Goal: Task Accomplishment & Management: Manage account settings

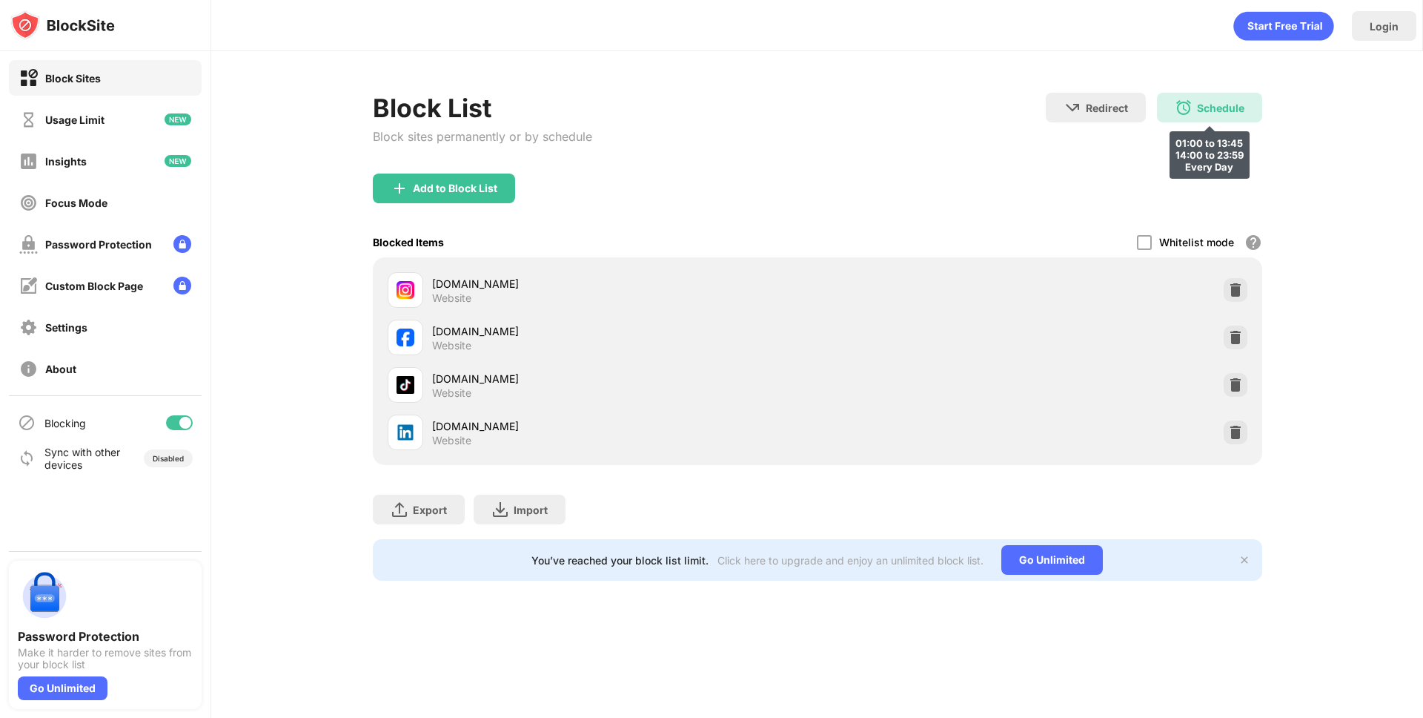
click at [1231, 98] on div "Schedule 01:00 to 13:45 14:00 to 23:59 Every Day" at bounding box center [1209, 108] width 105 height 30
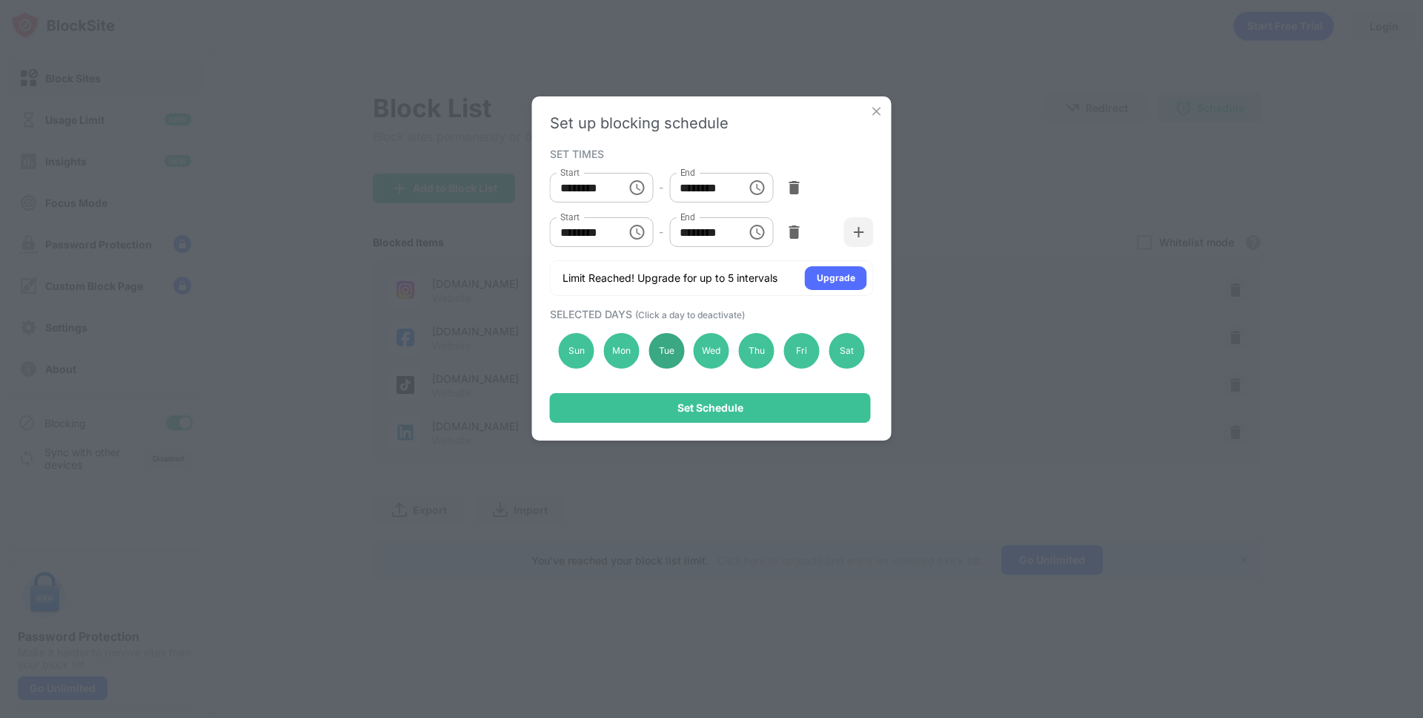
click at [658, 358] on div "Tue" at bounding box center [667, 351] width 36 height 36
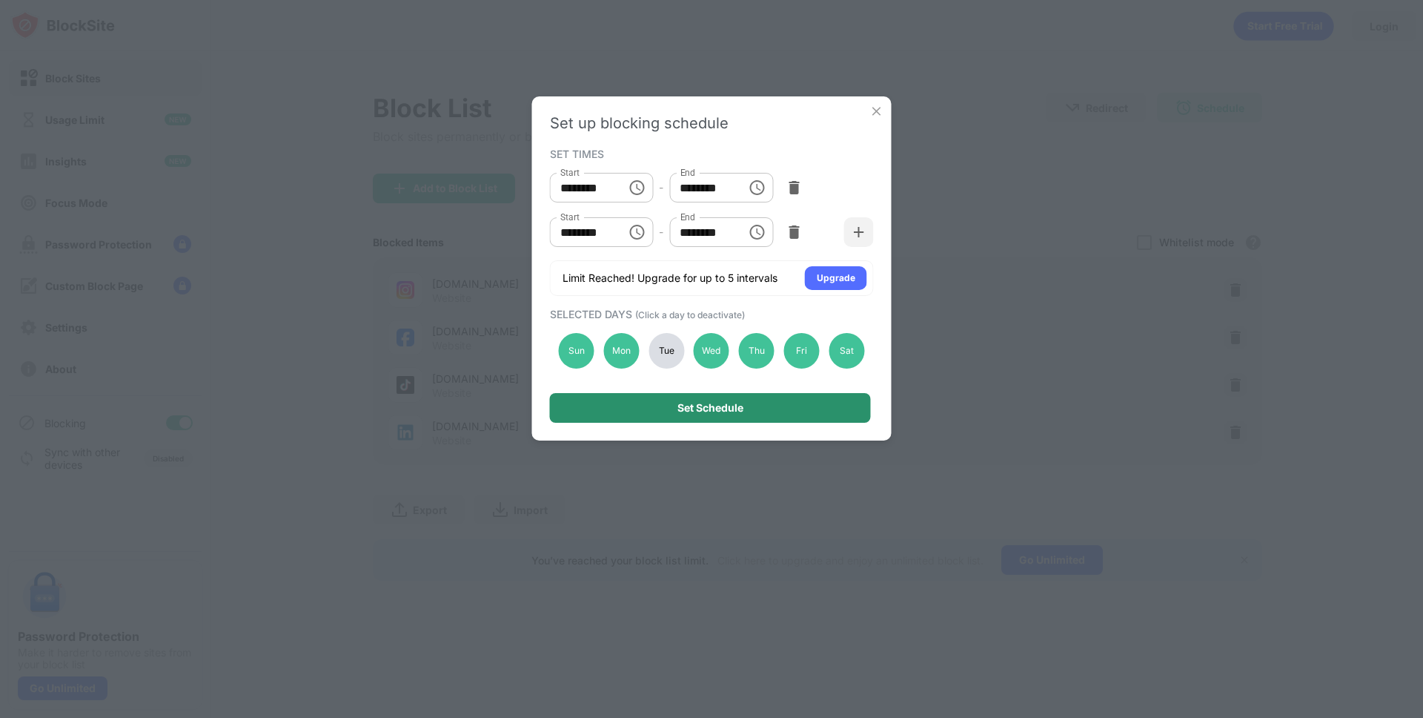
click at [666, 405] on div "Set Schedule" at bounding box center [710, 408] width 321 height 30
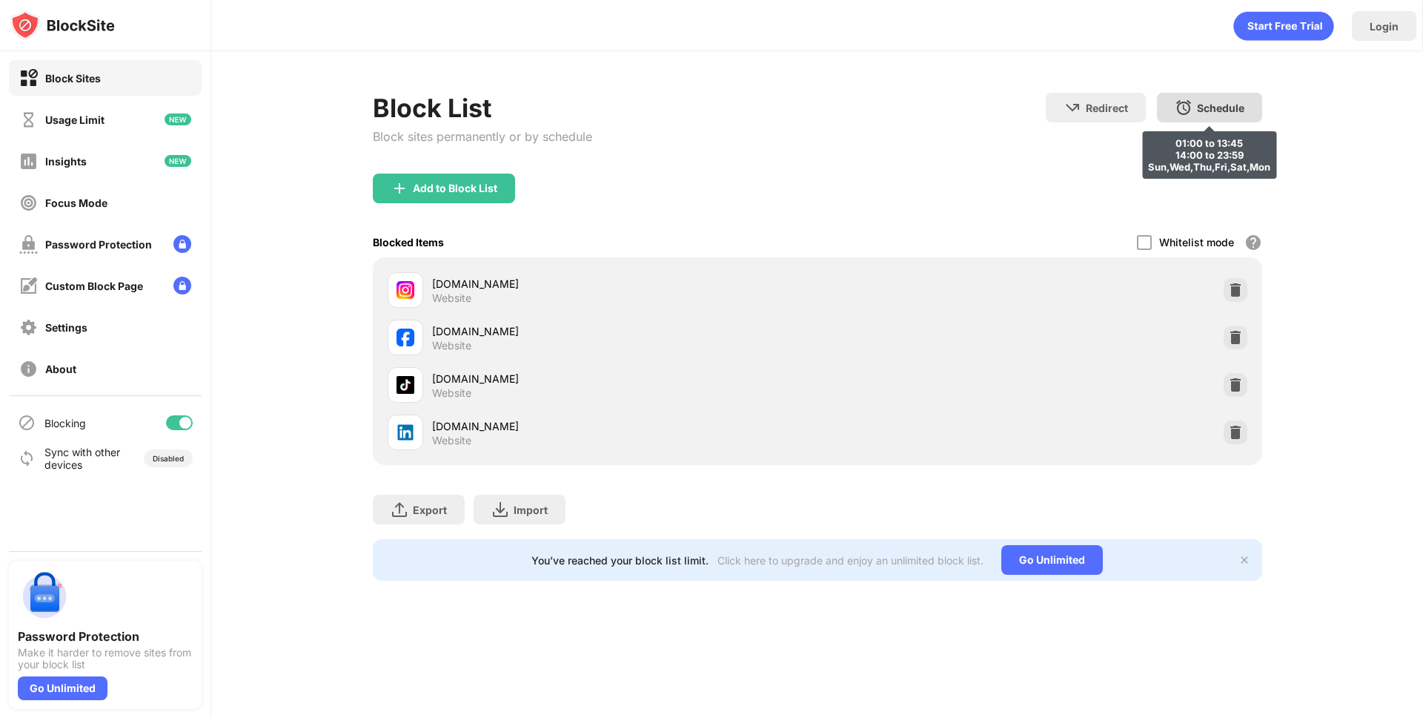
click at [1219, 105] on div "Schedule" at bounding box center [1220, 108] width 47 height 13
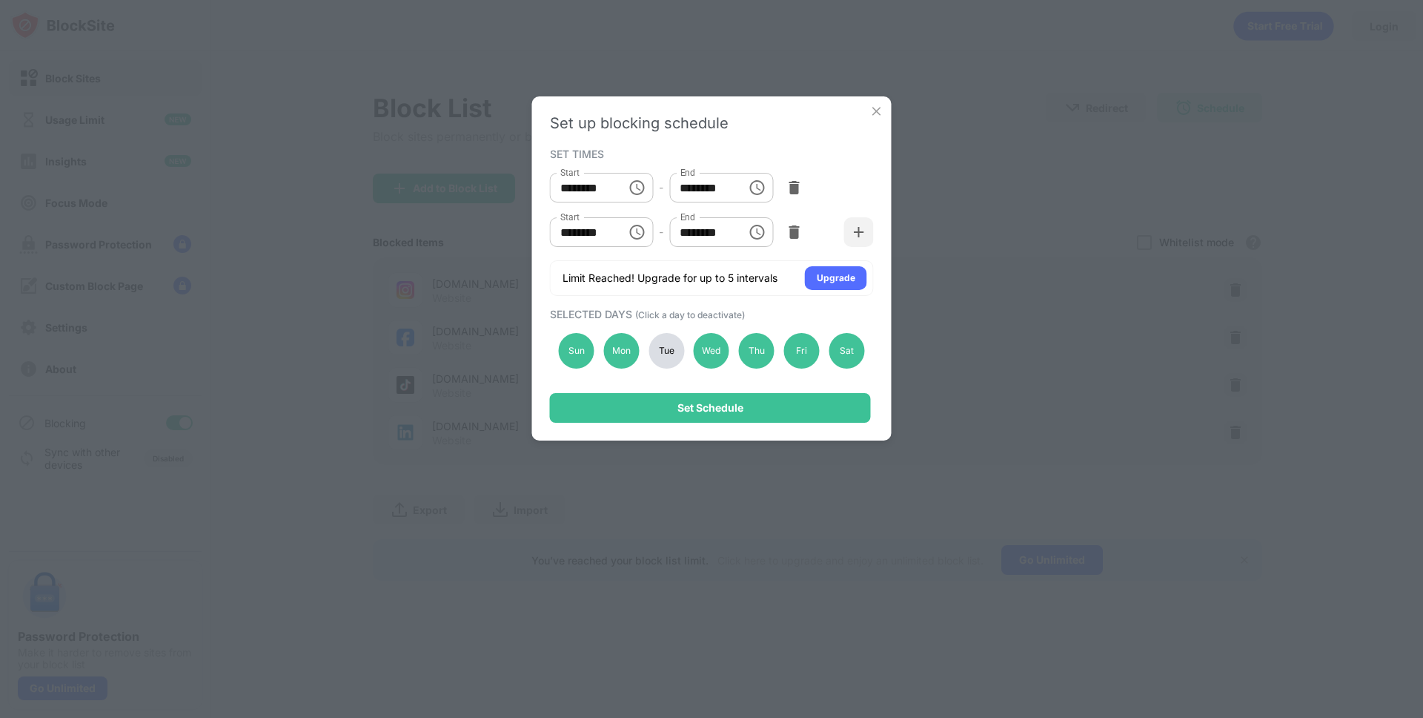
click at [660, 362] on div "Tue" at bounding box center [667, 351] width 36 height 36
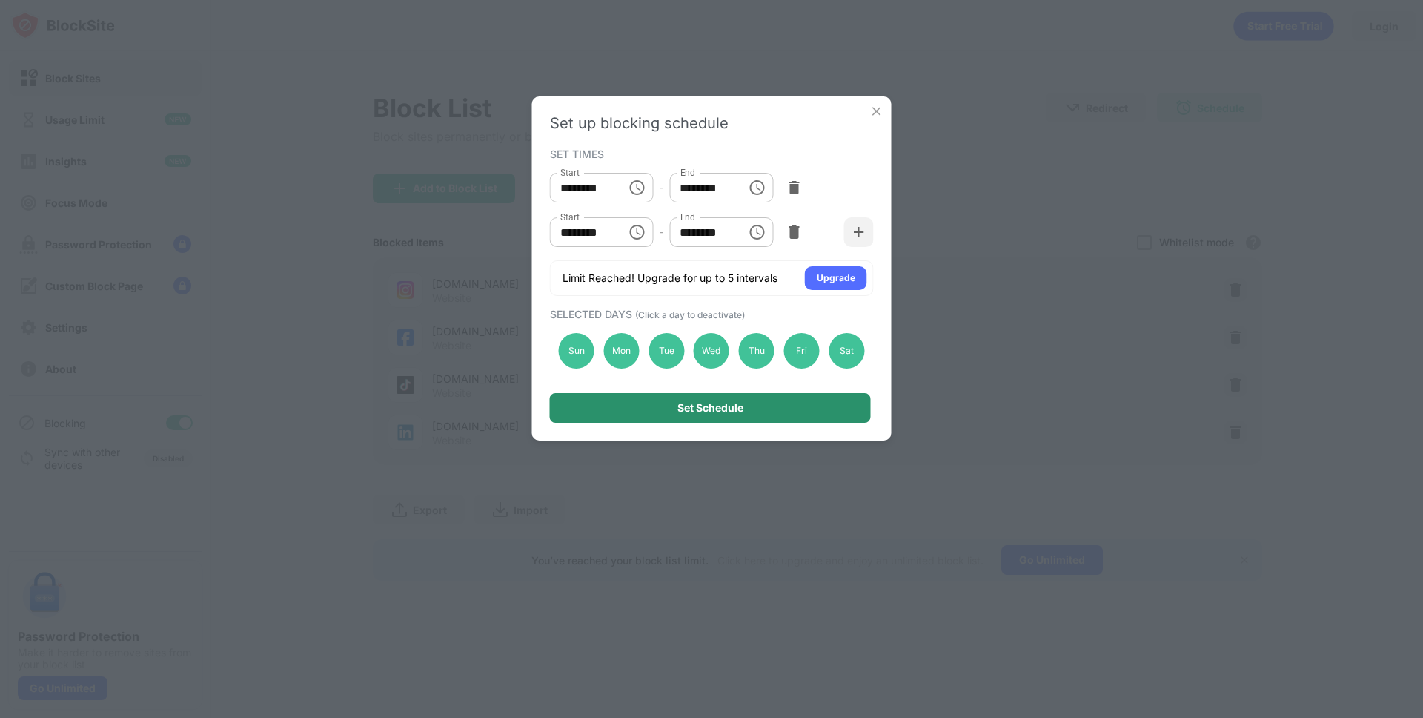
click at [680, 412] on div "Set Schedule" at bounding box center [711, 408] width 66 height 12
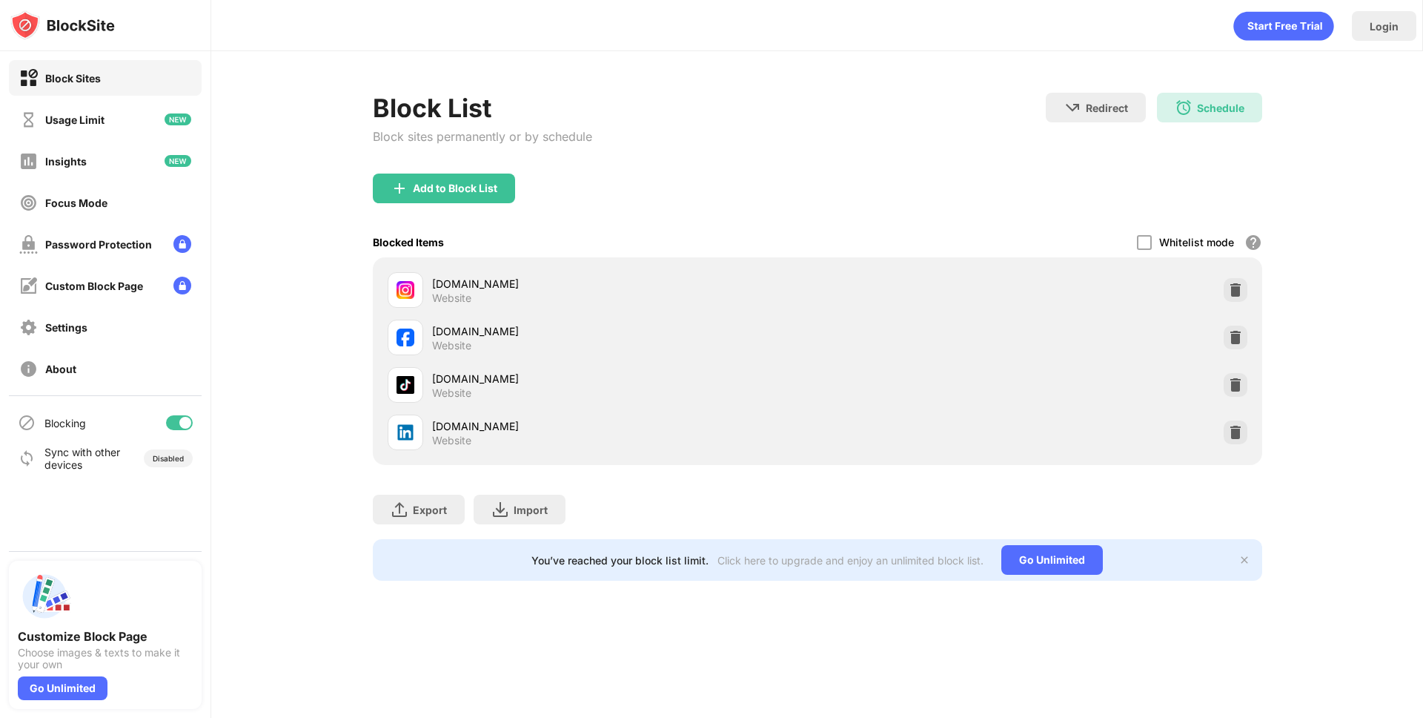
click at [1218, 130] on div "Redirect Choose a site to be redirected to when blocking is active Schedule 01:…" at bounding box center [1154, 124] width 216 height 63
click at [1219, 105] on div "Schedule" at bounding box center [1220, 108] width 47 height 13
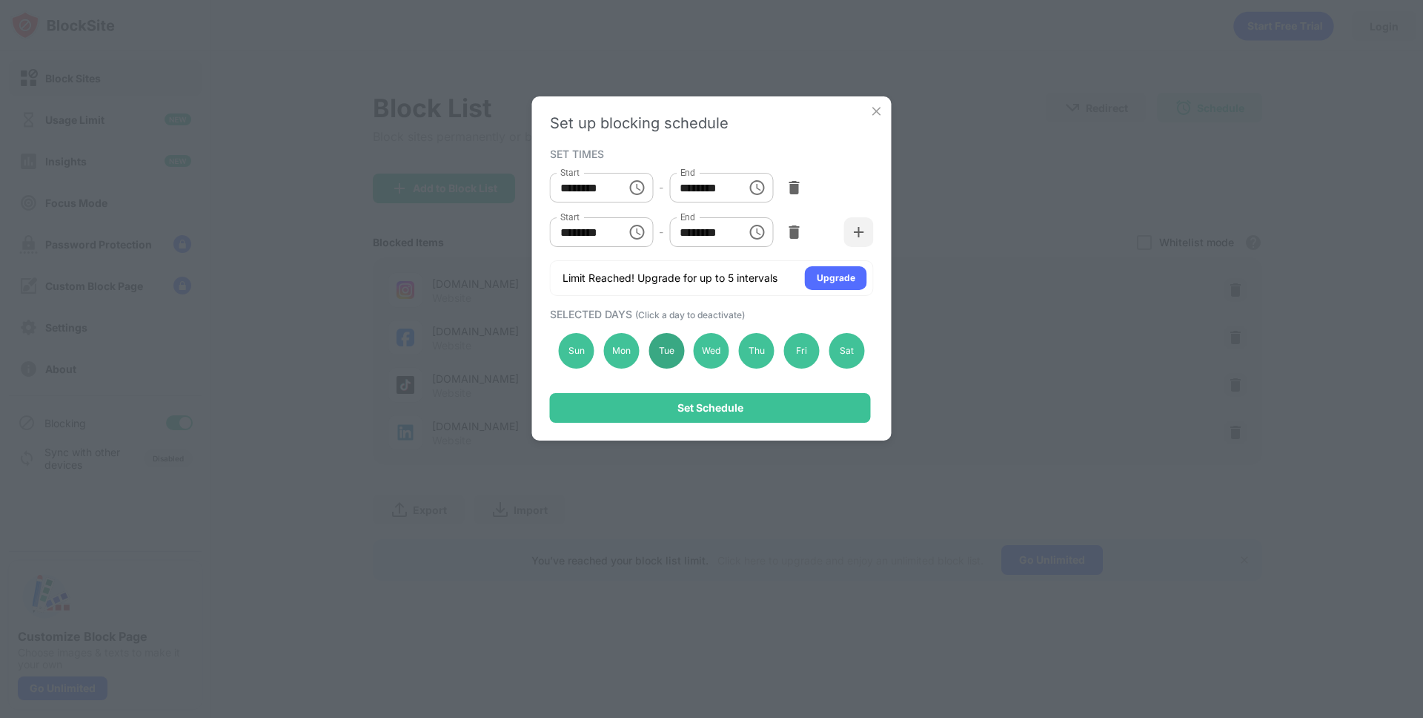
click at [661, 348] on div "Tue" at bounding box center [667, 351] width 36 height 36
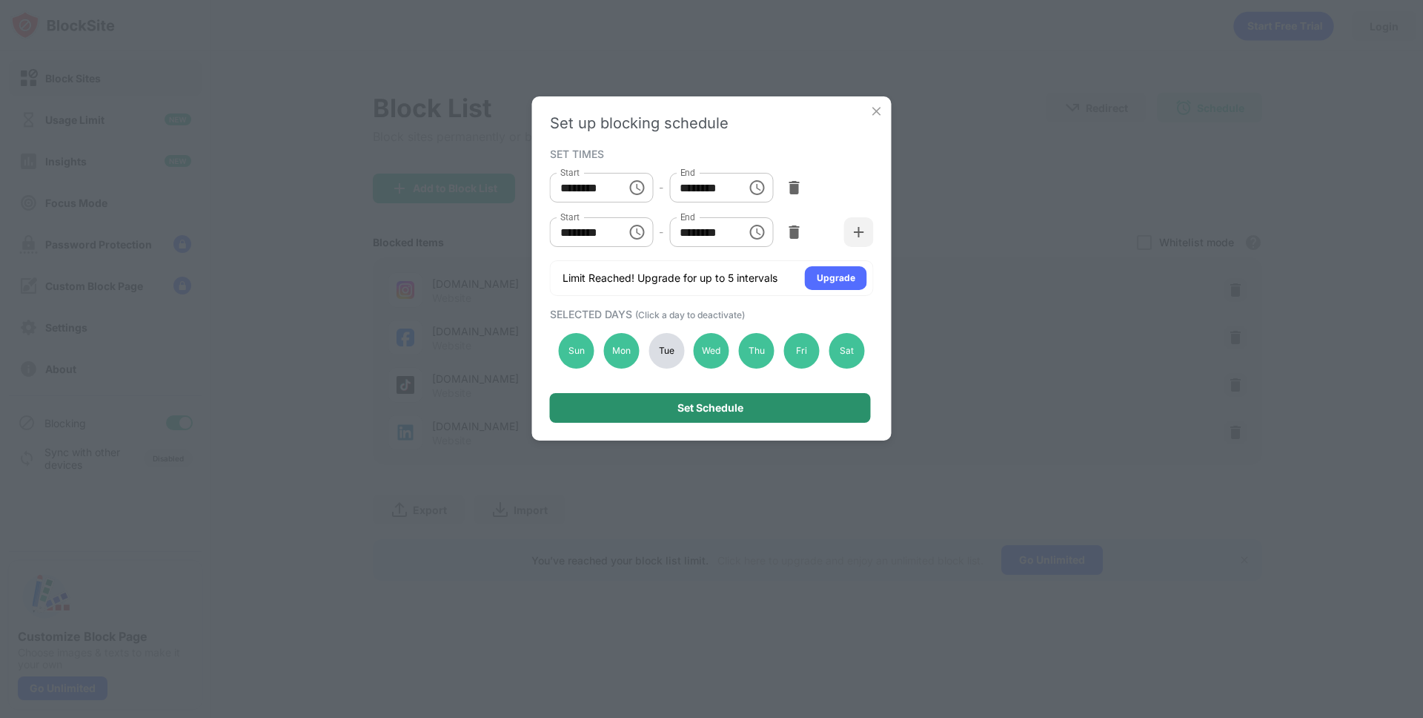
click at [687, 415] on div "Set Schedule" at bounding box center [710, 408] width 321 height 30
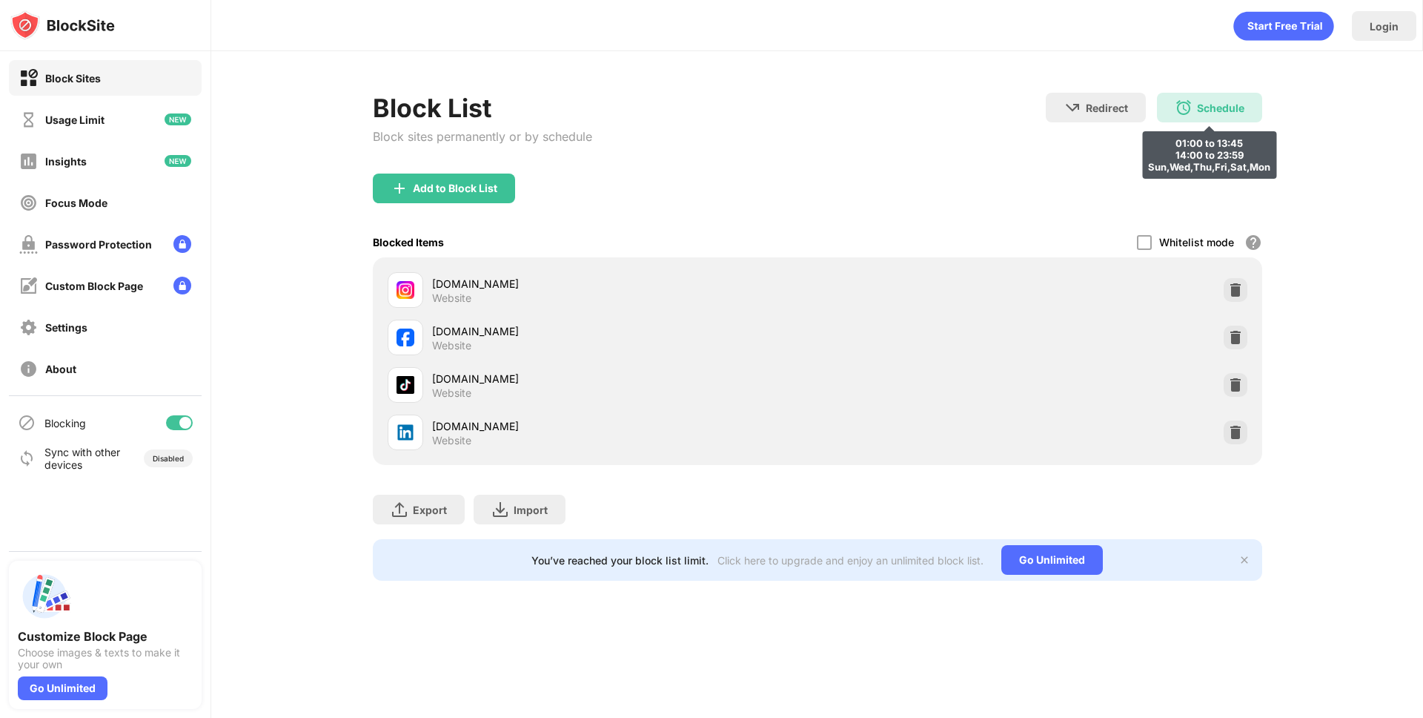
click at [1223, 95] on div "Schedule 01:00 to 13:45 14:00 to 23:59 Sun,Wed,Thu,Fri,Sat,Mon" at bounding box center [1209, 108] width 105 height 30
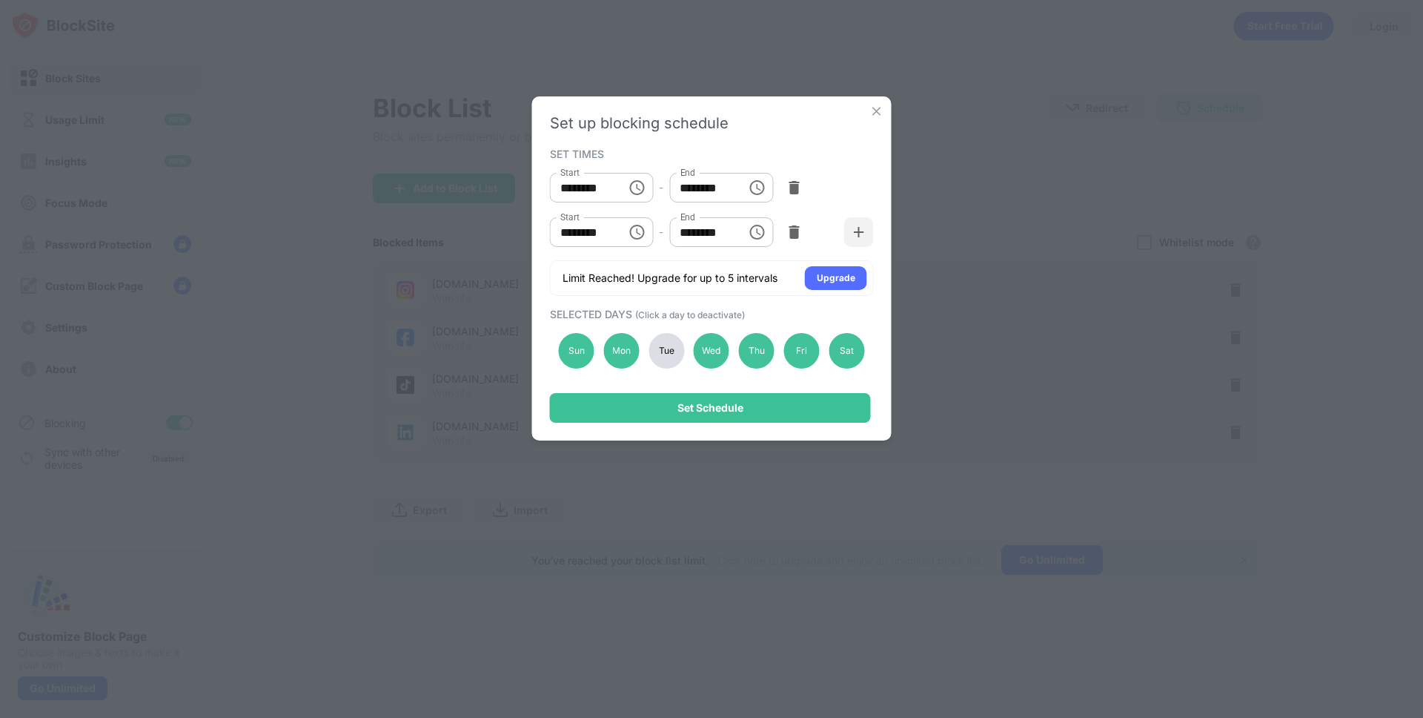
drag, startPoint x: 651, startPoint y: 352, endPoint x: 662, endPoint y: 370, distance: 21.0
click at [651, 352] on div "Tue" at bounding box center [667, 351] width 36 height 36
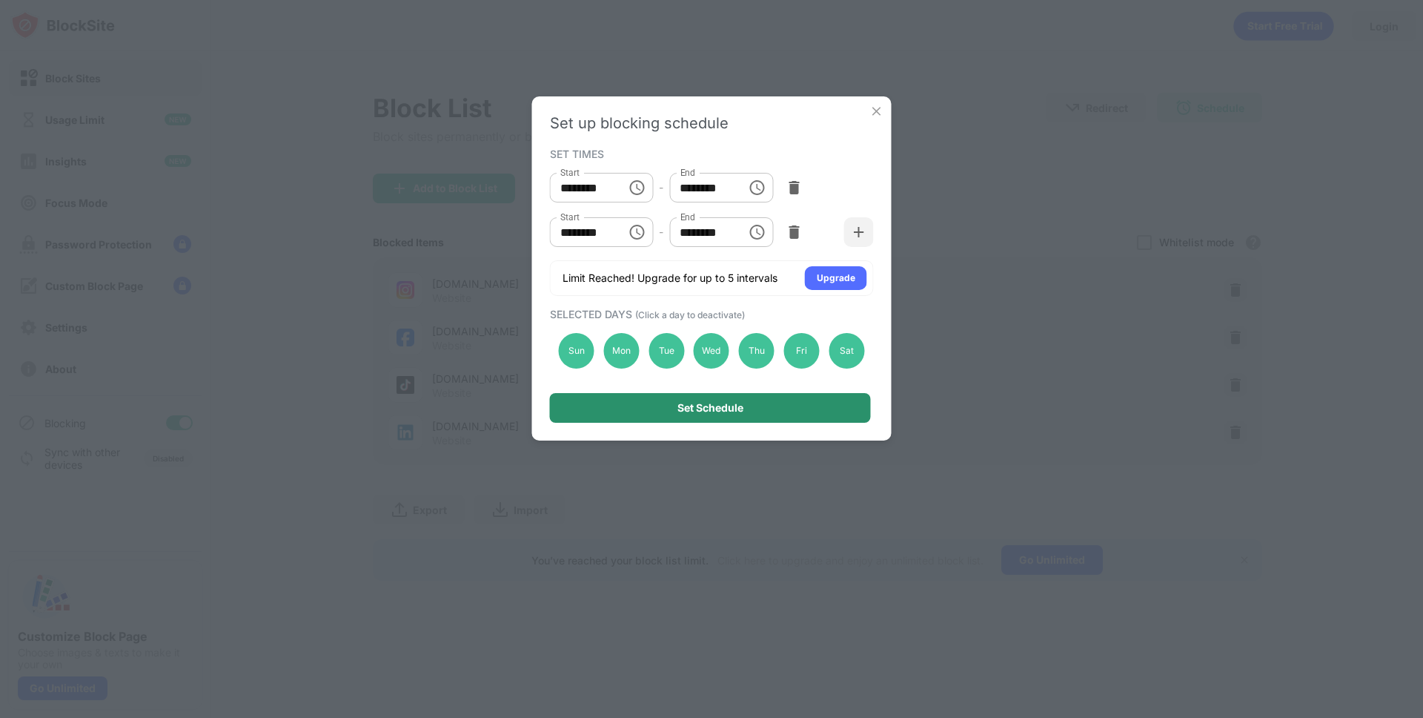
click at [689, 405] on div "Set Schedule" at bounding box center [711, 408] width 66 height 12
